Goal: Task Accomplishment & Management: Use online tool/utility

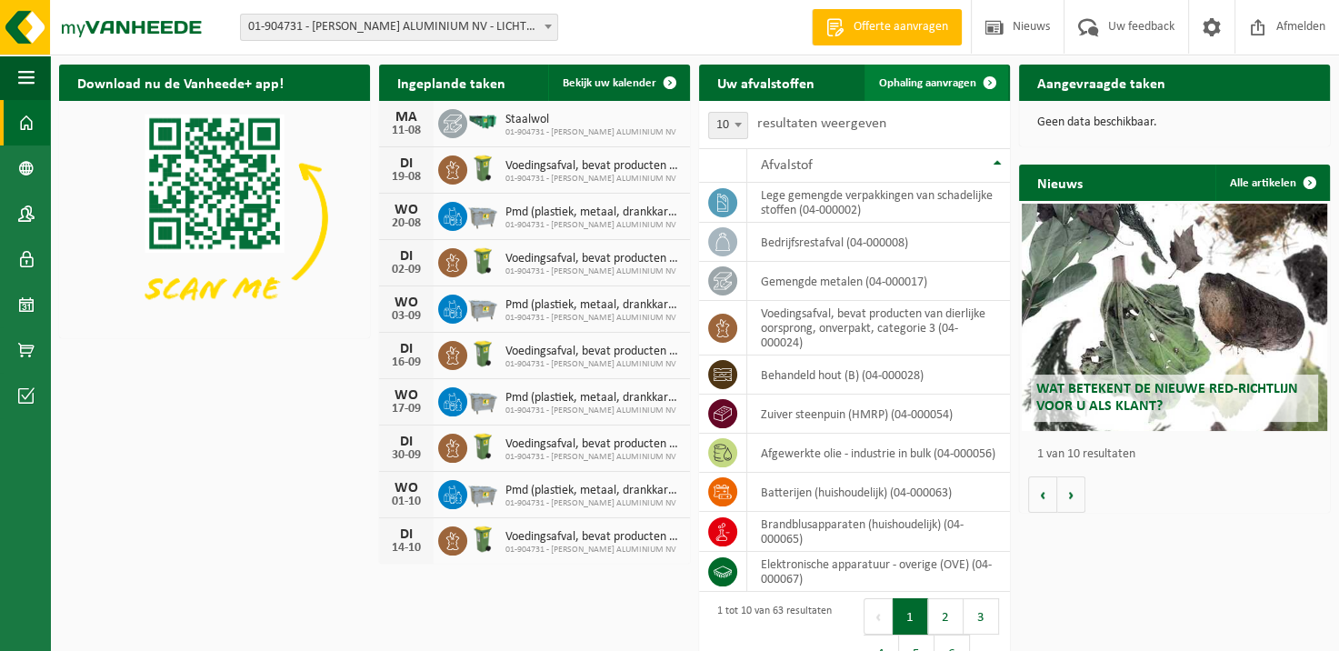
click at [984, 87] on span at bounding box center [990, 83] width 36 height 36
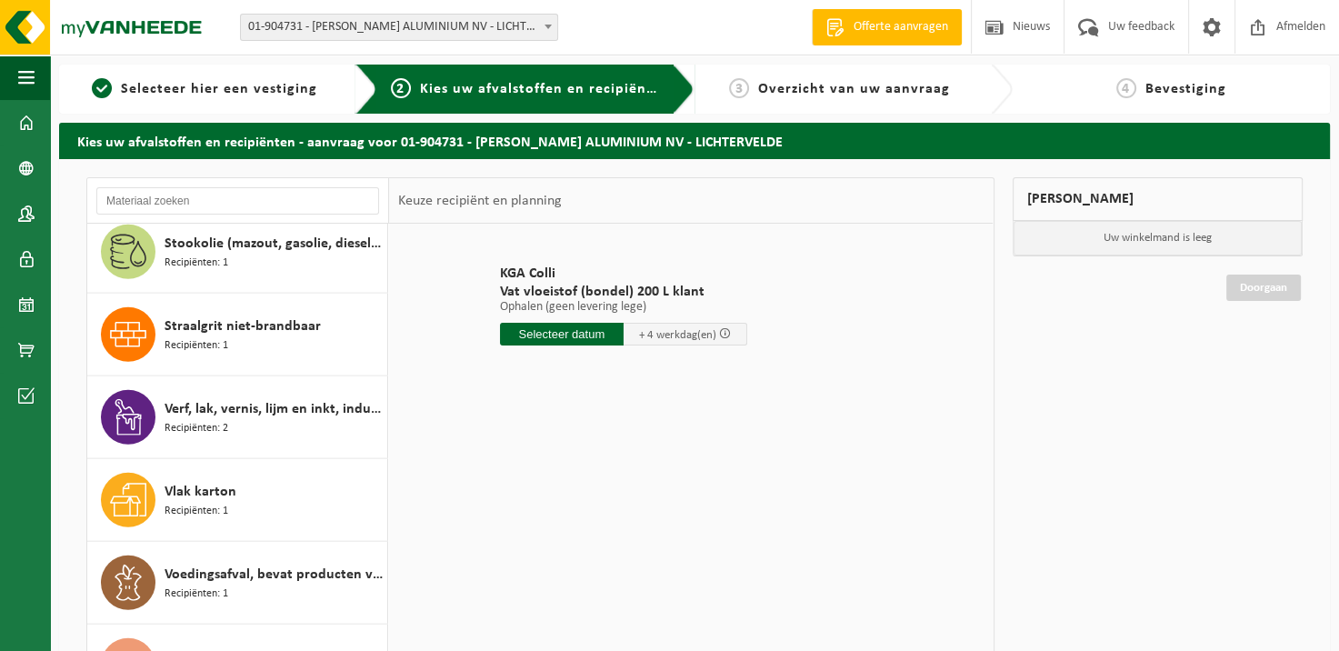
scroll to position [4546, 0]
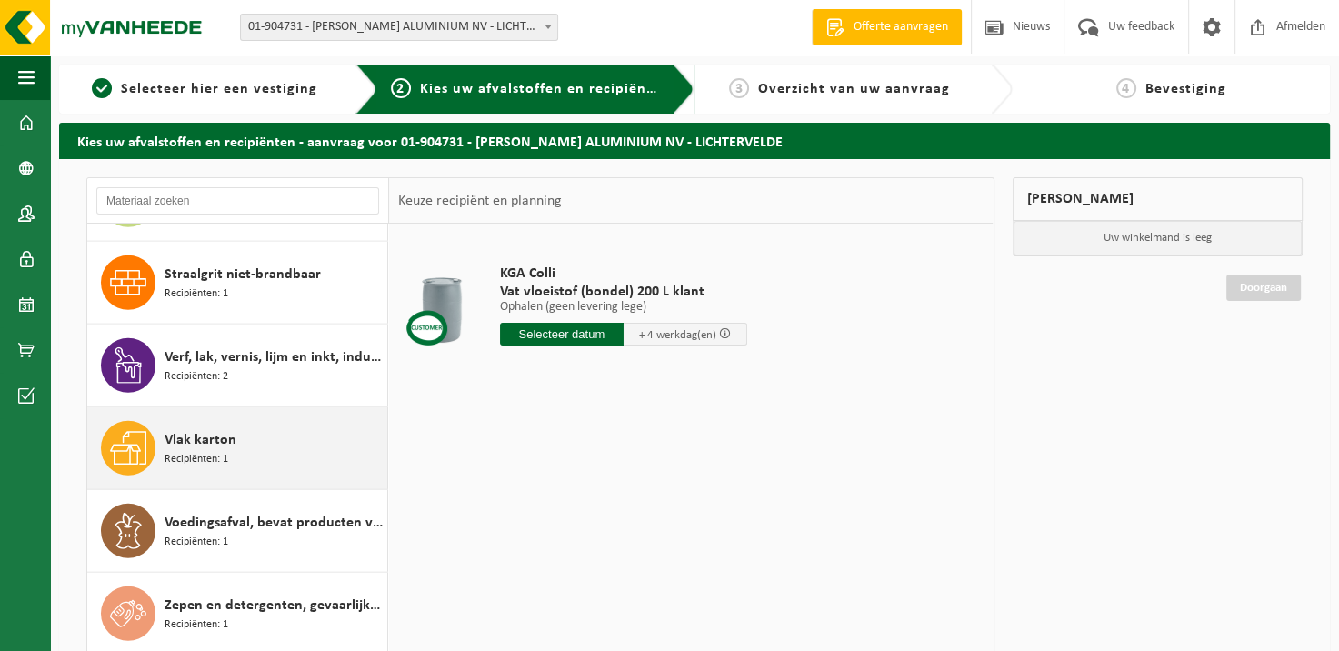
click at [207, 429] on span "Vlak karton" at bounding box center [201, 440] width 72 height 22
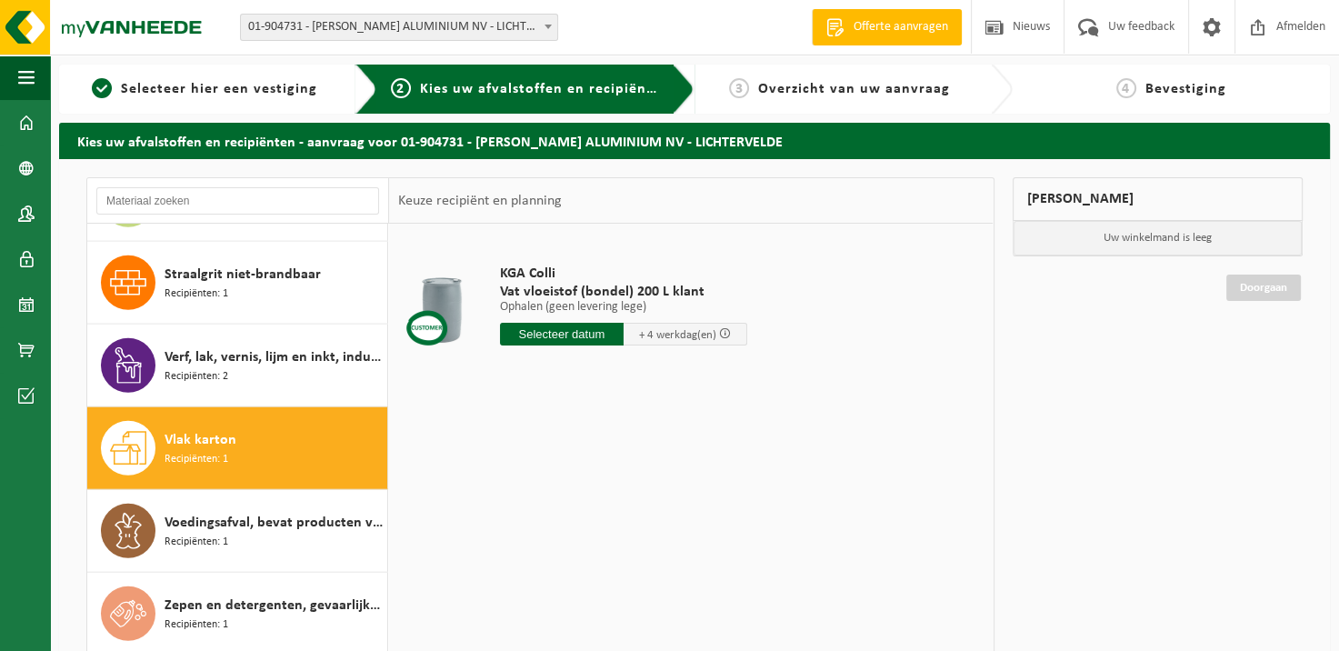
scroll to position [4579, 0]
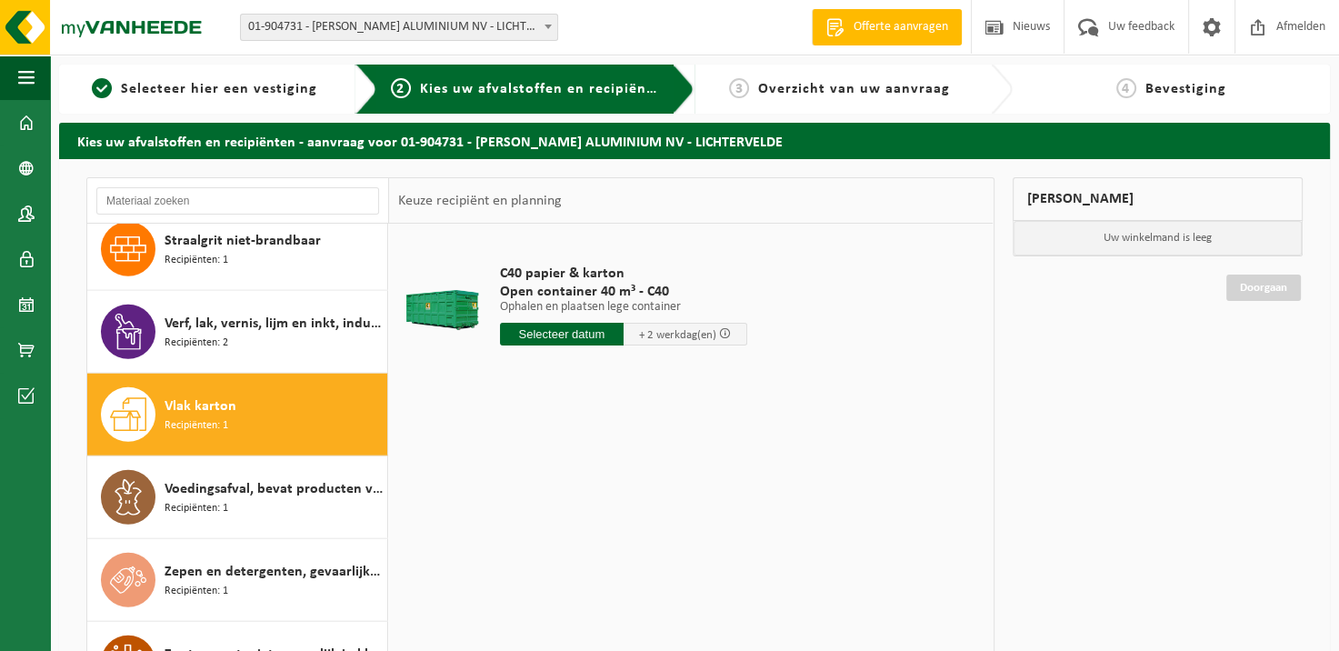
click at [562, 330] on input "text" at bounding box center [562, 334] width 124 height 23
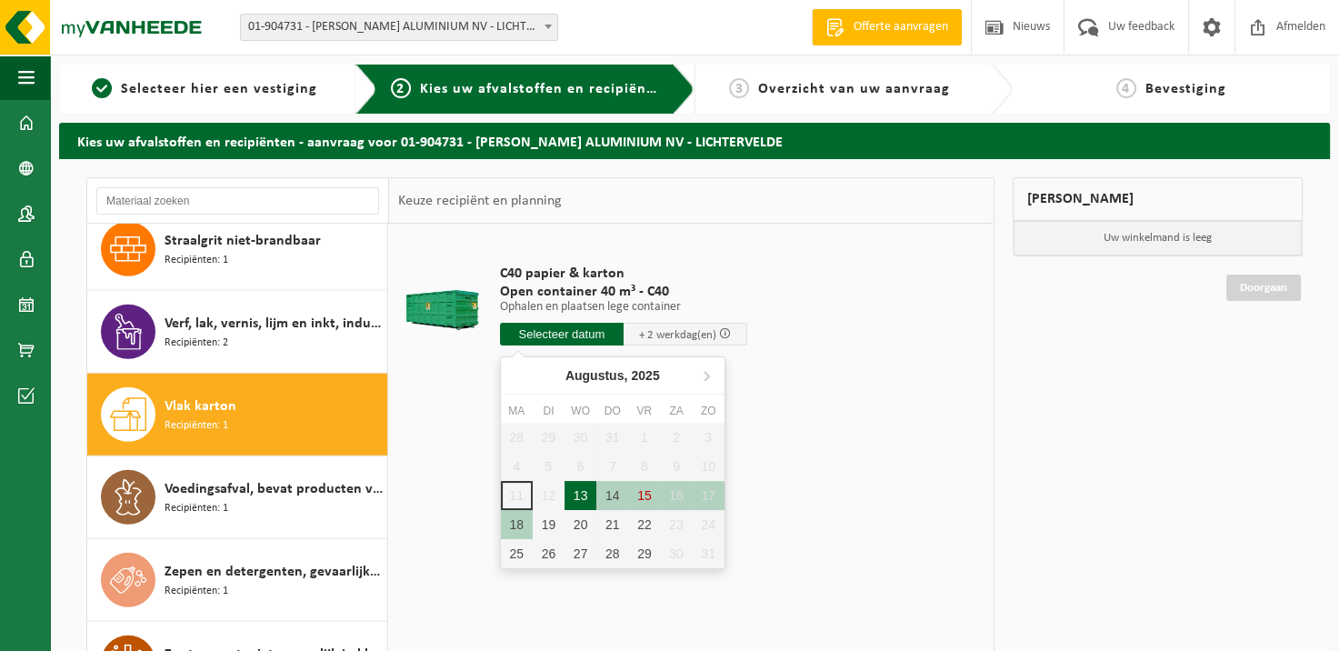
click at [585, 490] on div "13" at bounding box center [581, 495] width 32 height 29
type input "Van 2025-08-13"
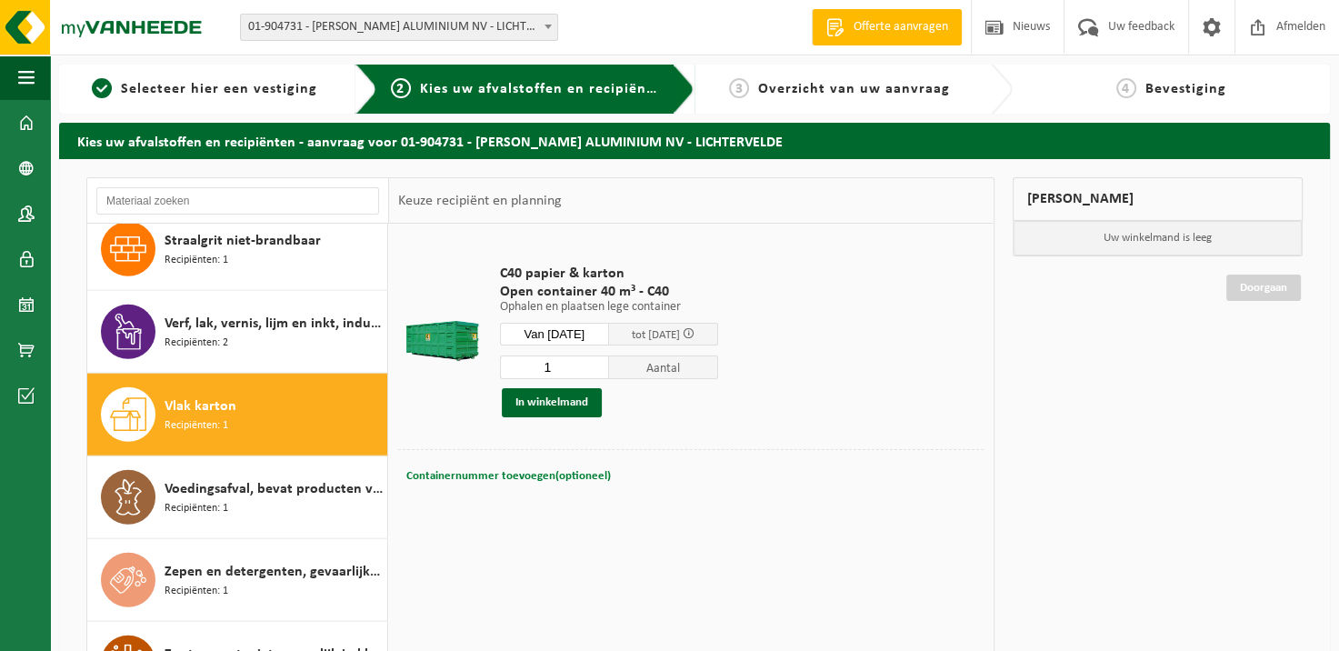
click at [463, 485] on button "Containernummer toevoegen(optioneel) Annuleren" at bounding box center [509, 476] width 208 height 25
type input "c"
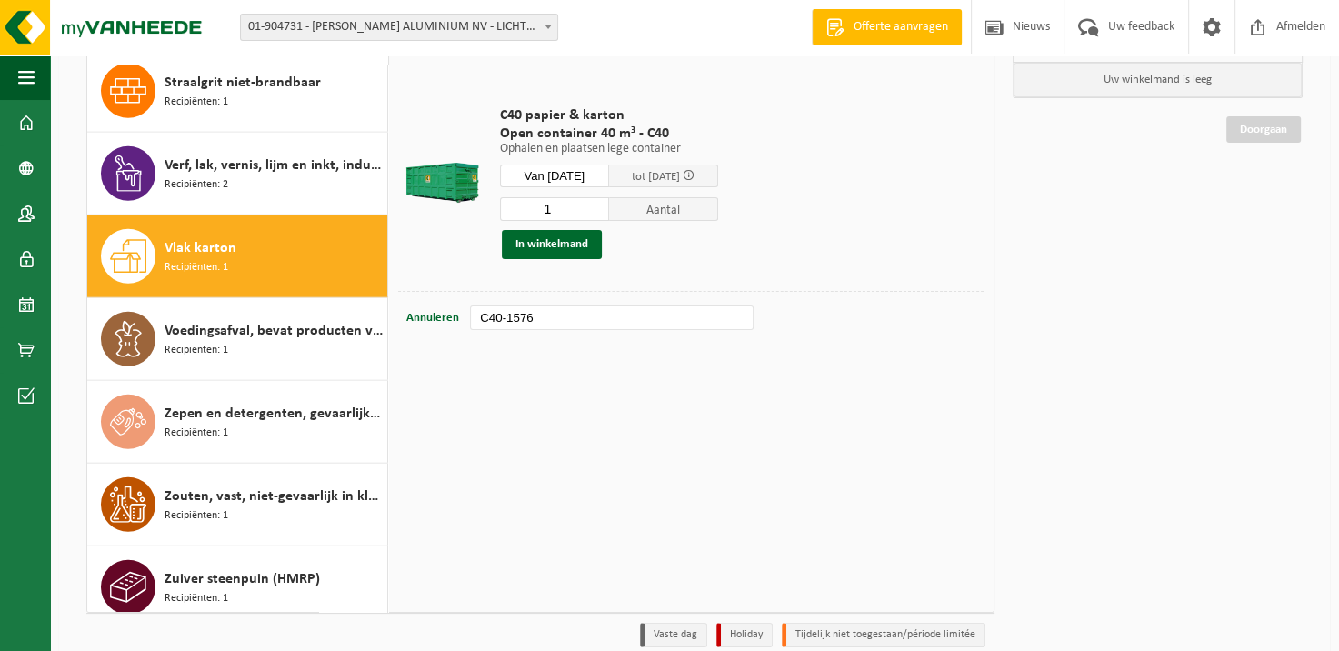
scroll to position [55, 0]
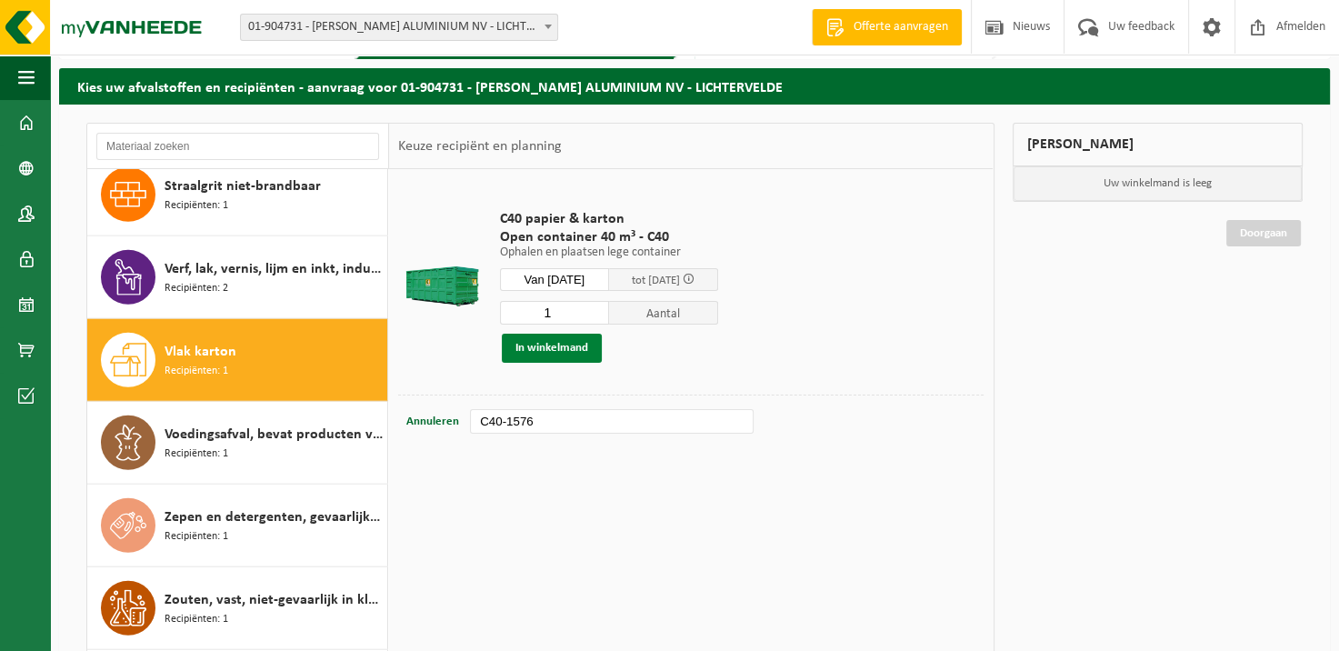
type input "C40-1576"
click at [551, 342] on button "In winkelmand" at bounding box center [552, 348] width 100 height 29
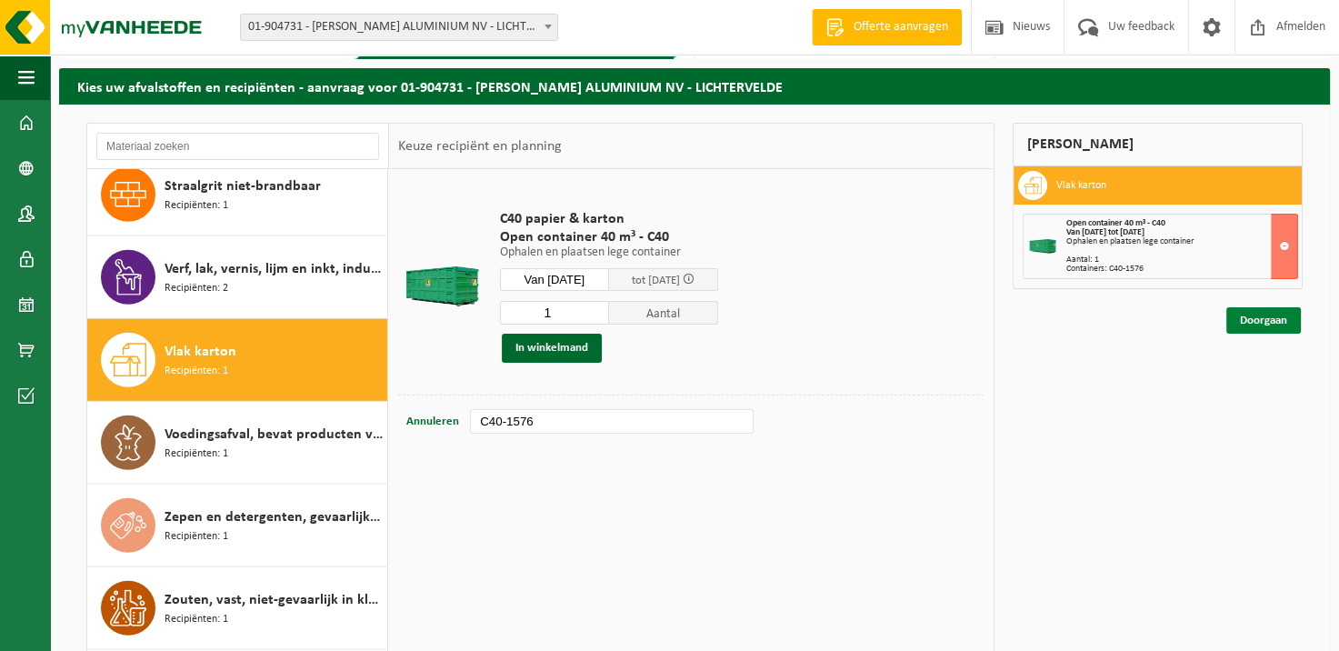
click at [1253, 313] on link "Doorgaan" at bounding box center [1263, 320] width 75 height 26
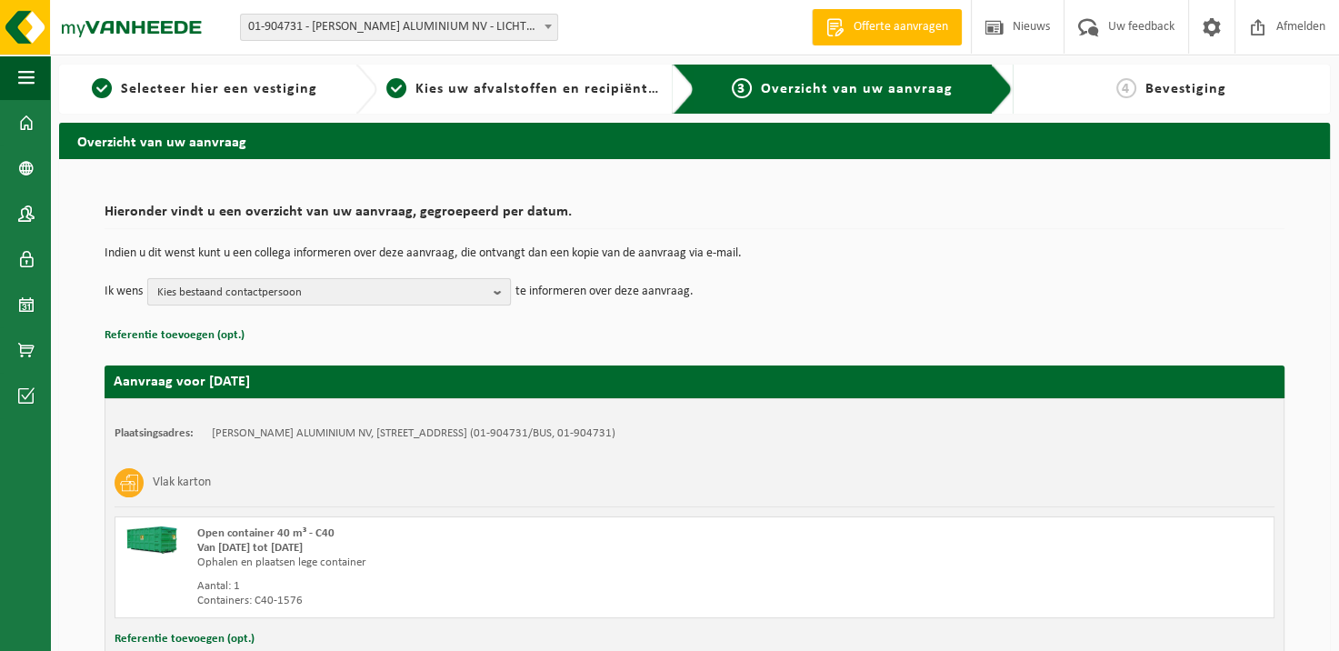
click at [494, 291] on b "button" at bounding box center [502, 291] width 16 height 25
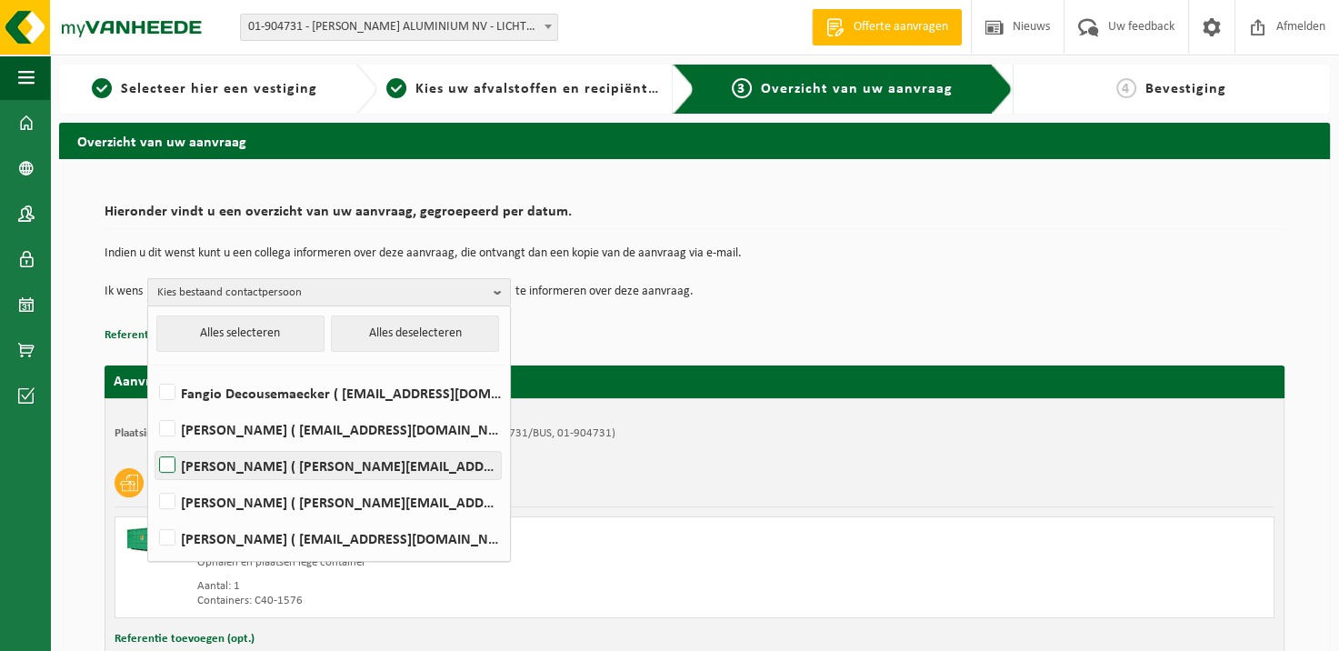
click at [167, 463] on label "Alexy Thomas ( alexy.thomas@hydro.com )" at bounding box center [327, 465] width 345 height 27
click at [153, 443] on input "Alexy Thomas ( alexy.thomas@hydro.com )" at bounding box center [152, 442] width 1 height 1
checkbox input "true"
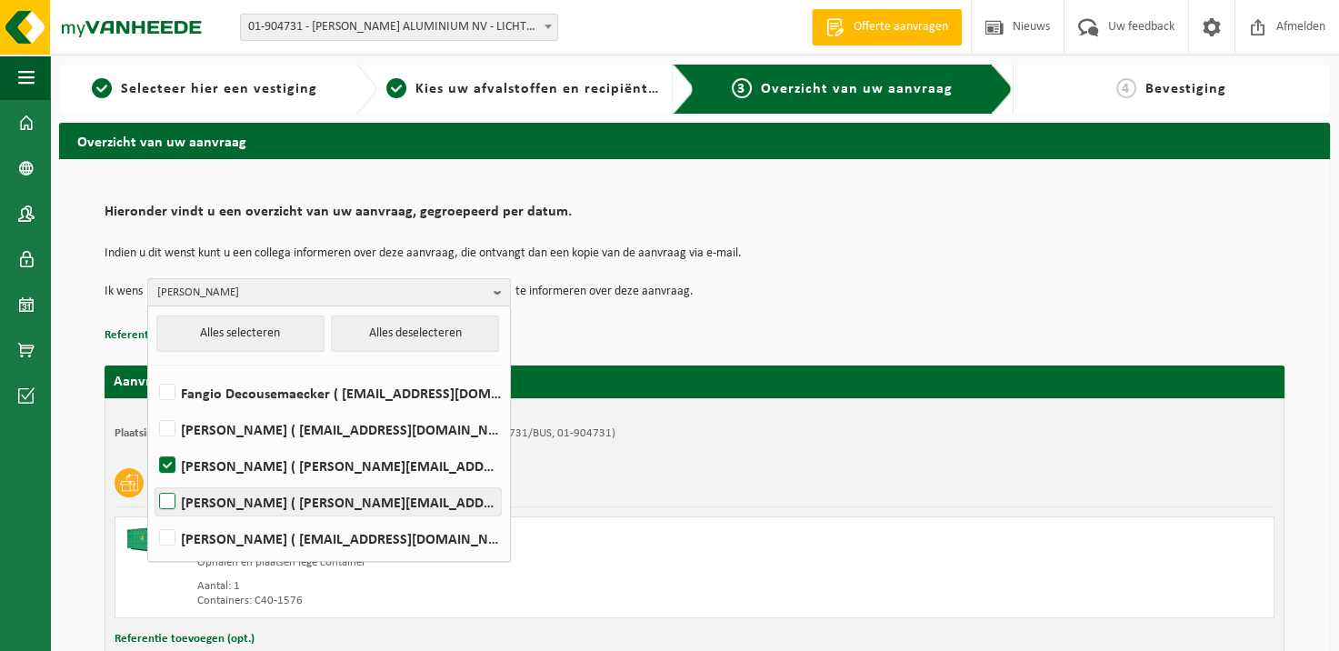
click at [169, 502] on label "EDDY VERMEERSCH ( eddy.vermeersch@vanheede.com )" at bounding box center [327, 501] width 345 height 27
click at [153, 479] on input "EDDY VERMEERSCH ( eddy.vermeersch@vanheede.com )" at bounding box center [152, 478] width 1 height 1
checkbox input "true"
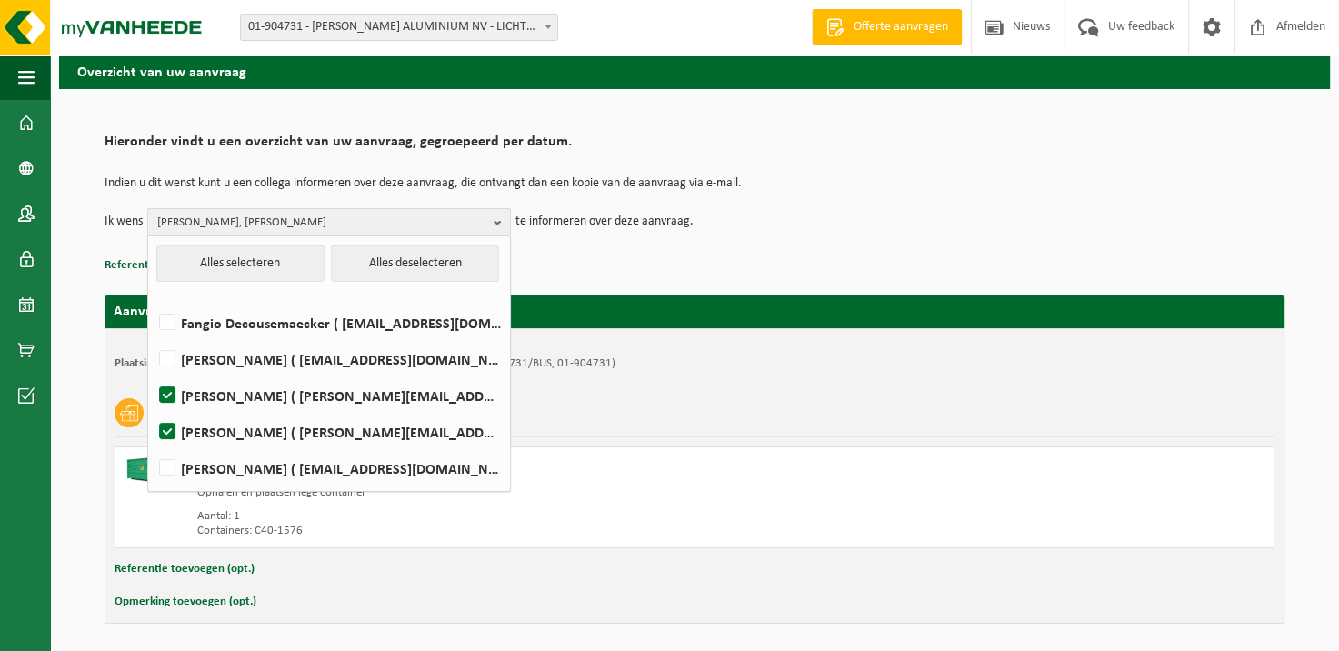
scroll to position [133, 0]
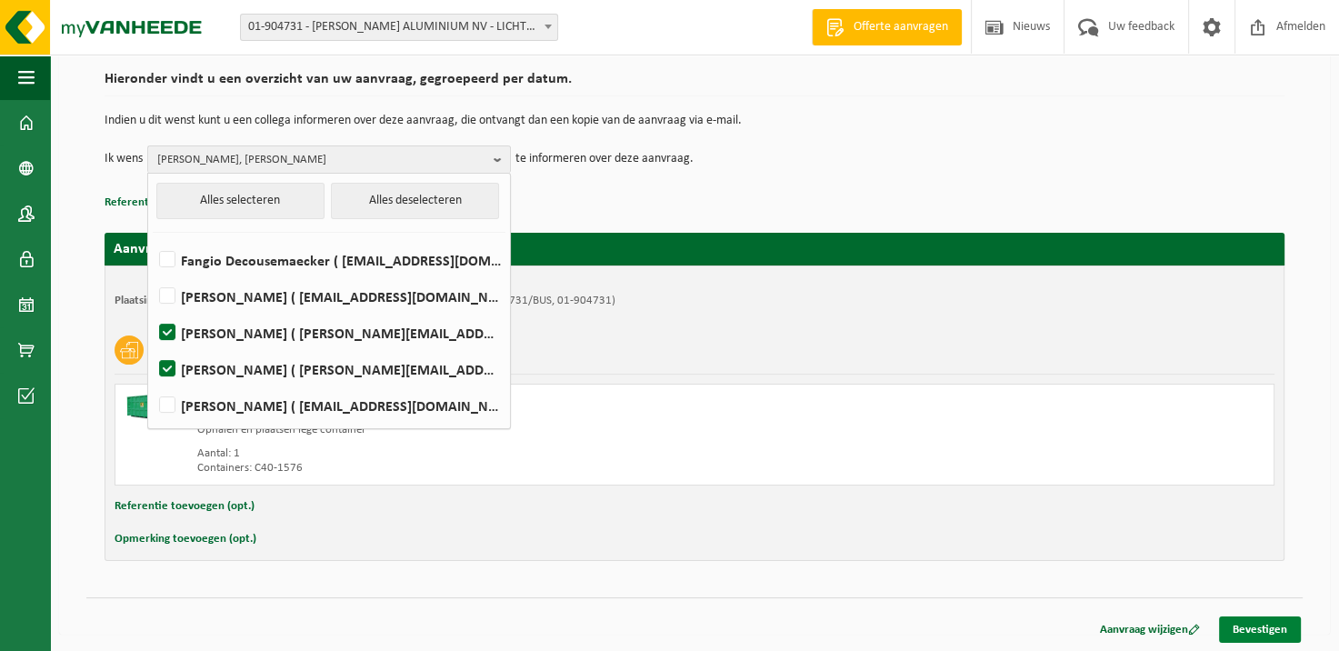
click at [1273, 626] on link "Bevestigen" at bounding box center [1260, 629] width 82 height 26
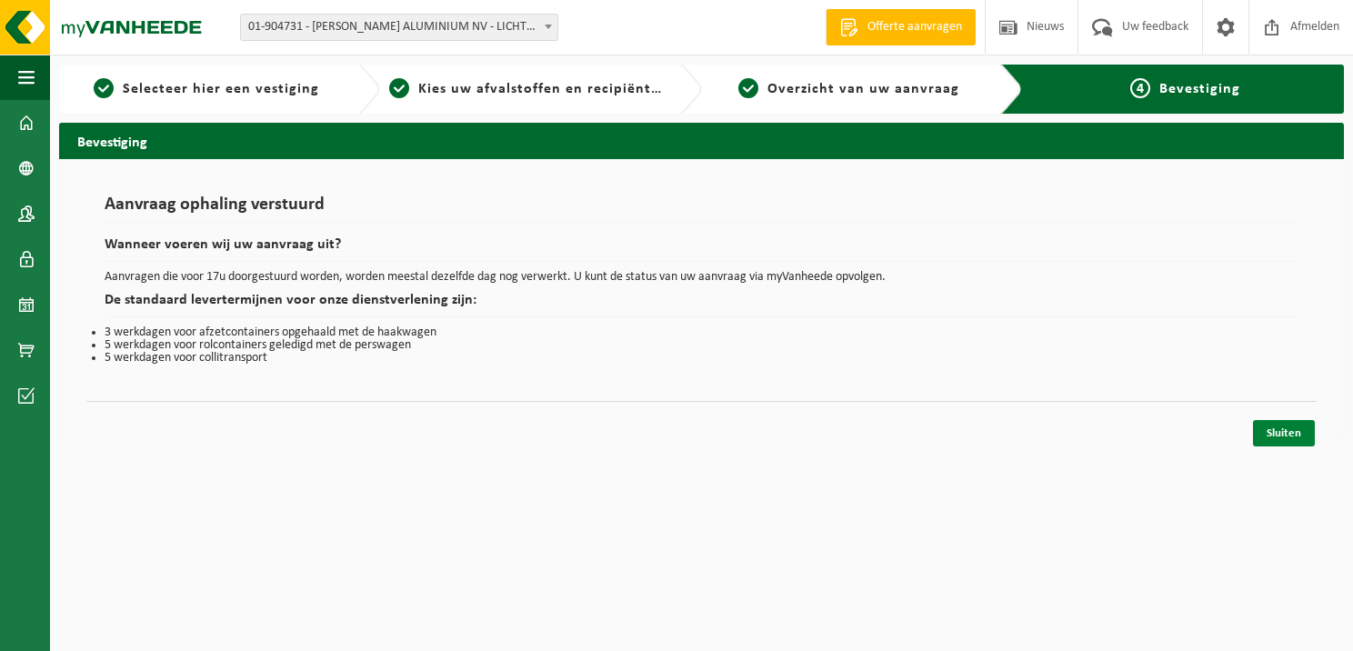
click at [1284, 428] on link "Sluiten" at bounding box center [1284, 433] width 62 height 26
